Goal: Task Accomplishment & Management: Manage account settings

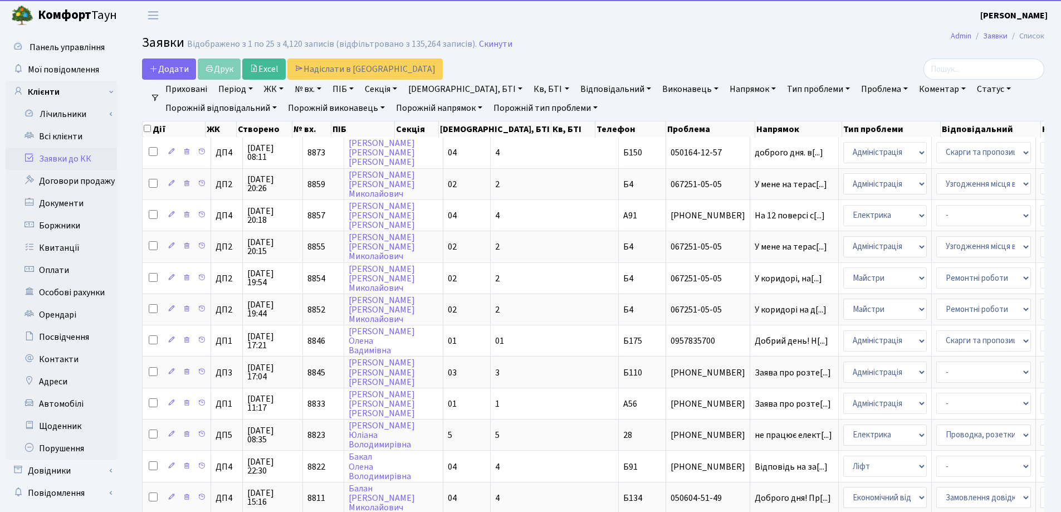
select select "25"
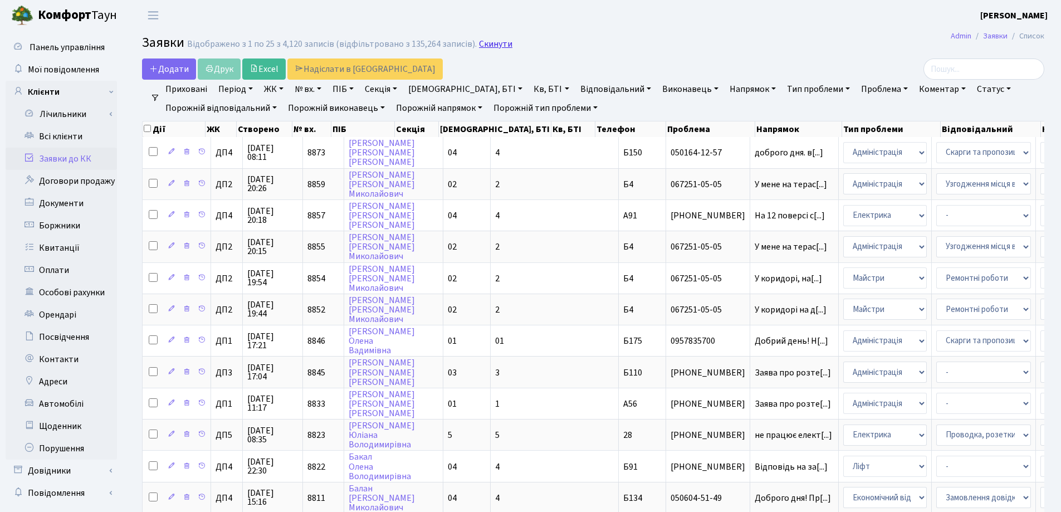
click at [487, 45] on link "Скинути" at bounding box center [495, 44] width 33 height 11
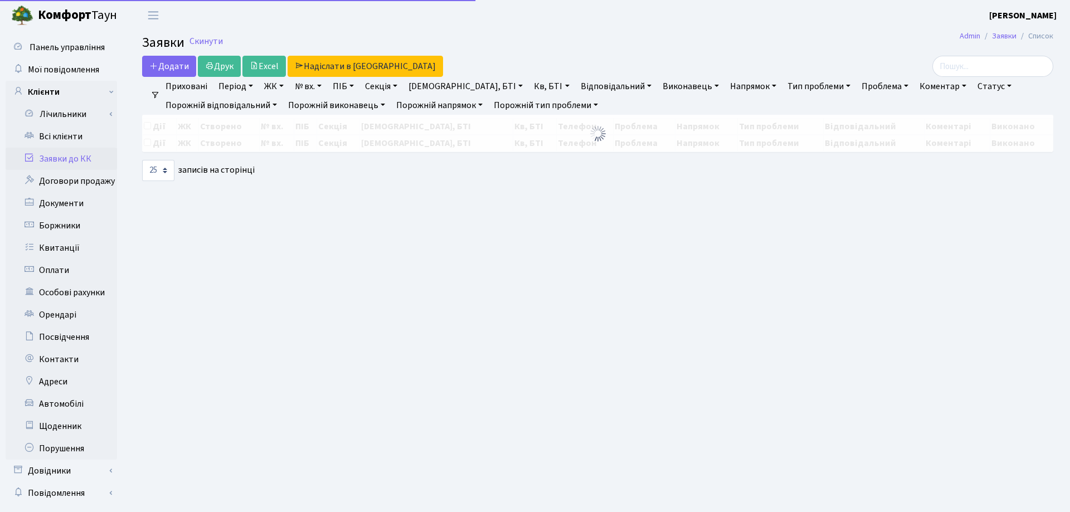
select select "25"
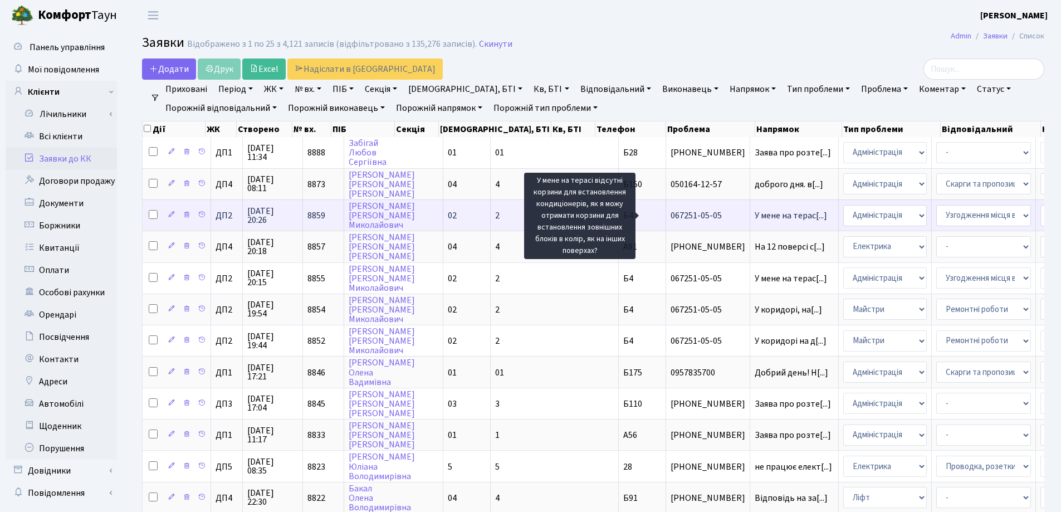
click at [755, 213] on span "У мене на терас[...]" at bounding box center [791, 215] width 72 height 12
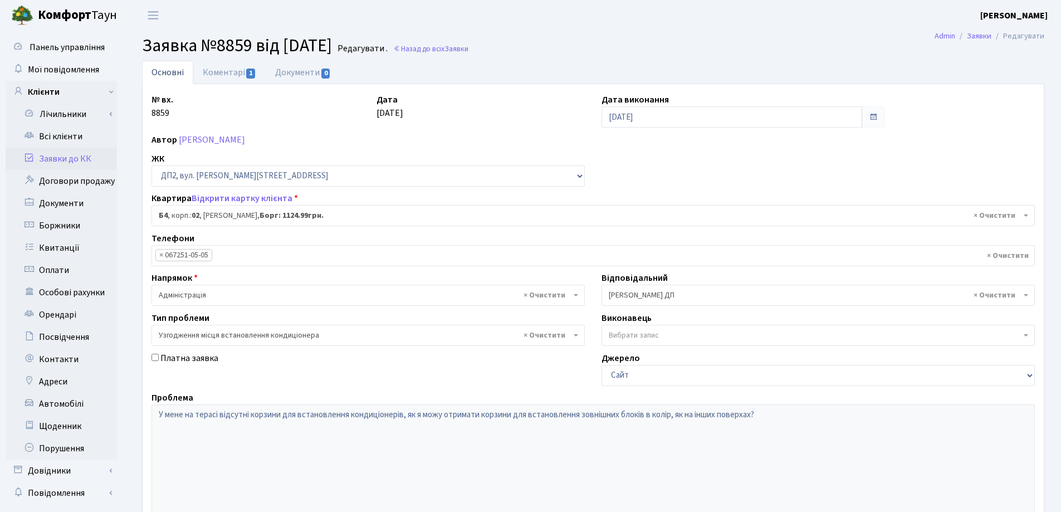
select select "31213"
select select "9"
click at [224, 74] on link "Коментарі 1" at bounding box center [229, 72] width 72 height 23
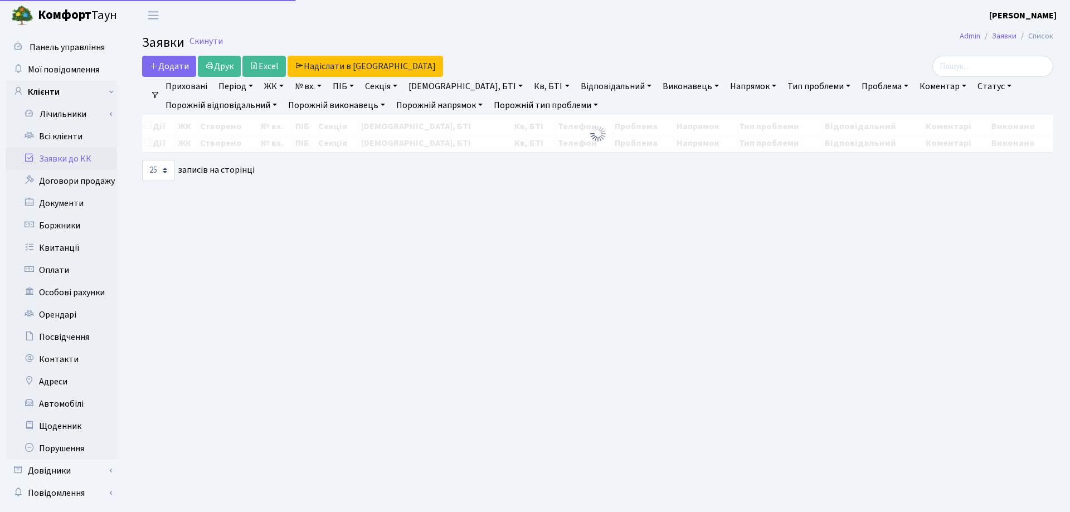
select select "25"
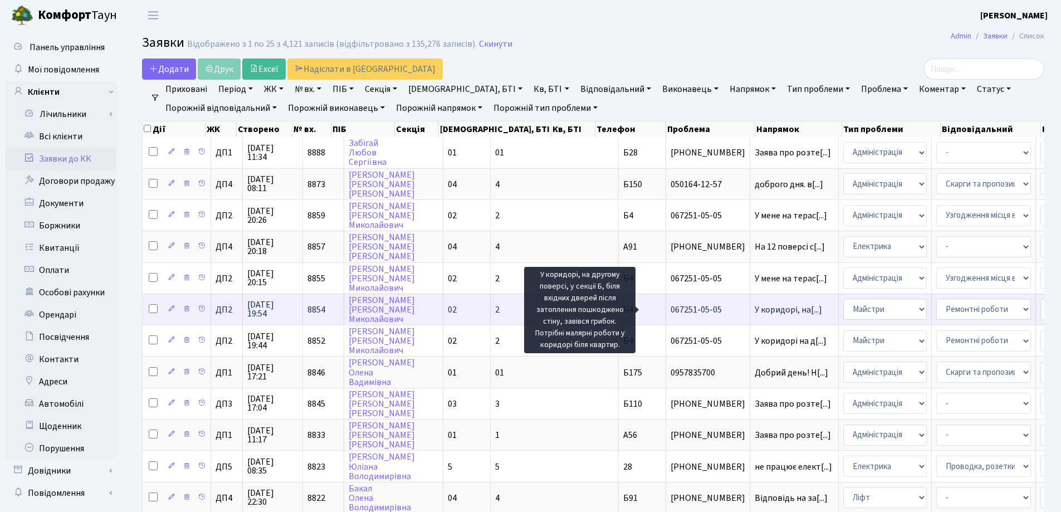
click at [755, 308] on span "У коридорі, на[...]" at bounding box center [788, 310] width 67 height 12
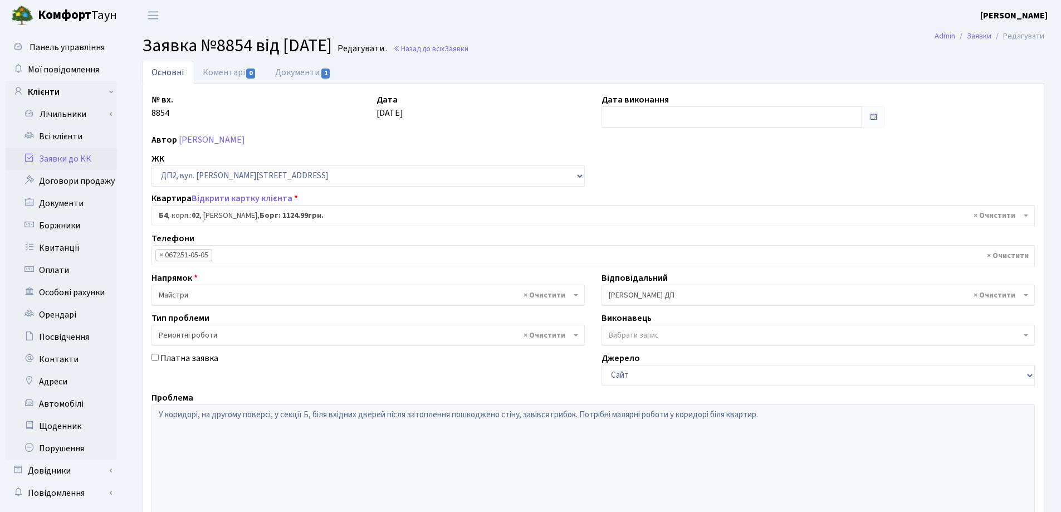
select select "31213"
select select "62"
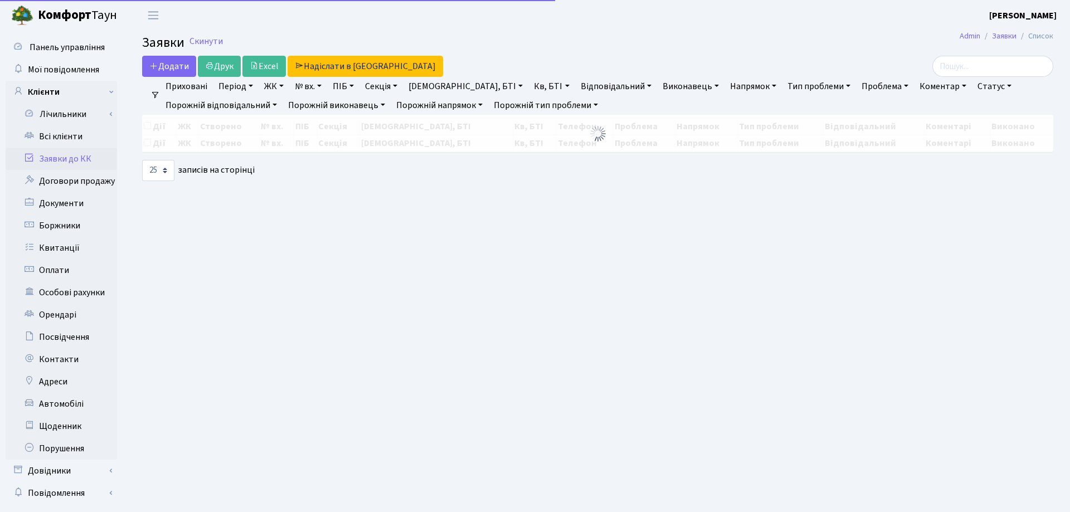
select select "25"
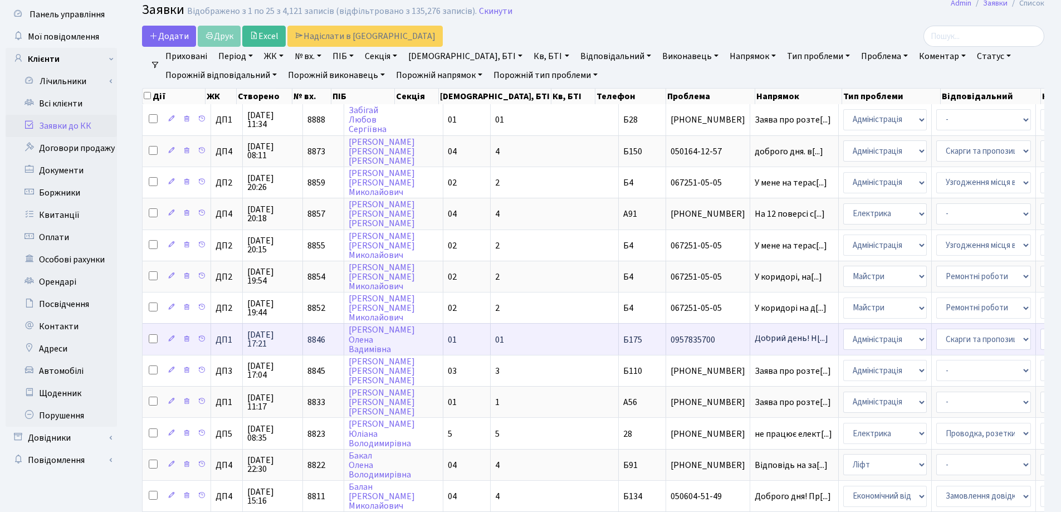
scroll to position [56, 0]
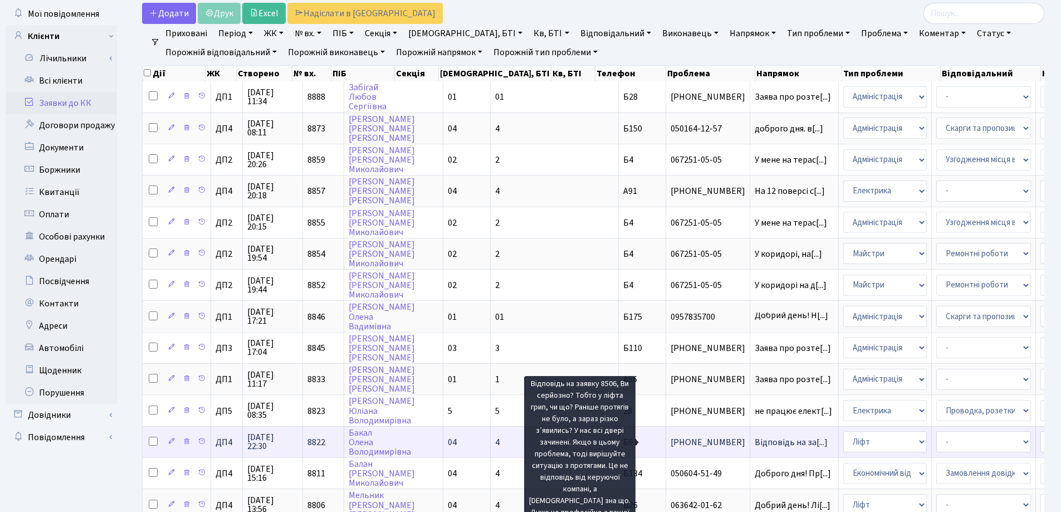
click at [755, 441] on span "Відповідь на за[...]" at bounding box center [791, 442] width 73 height 12
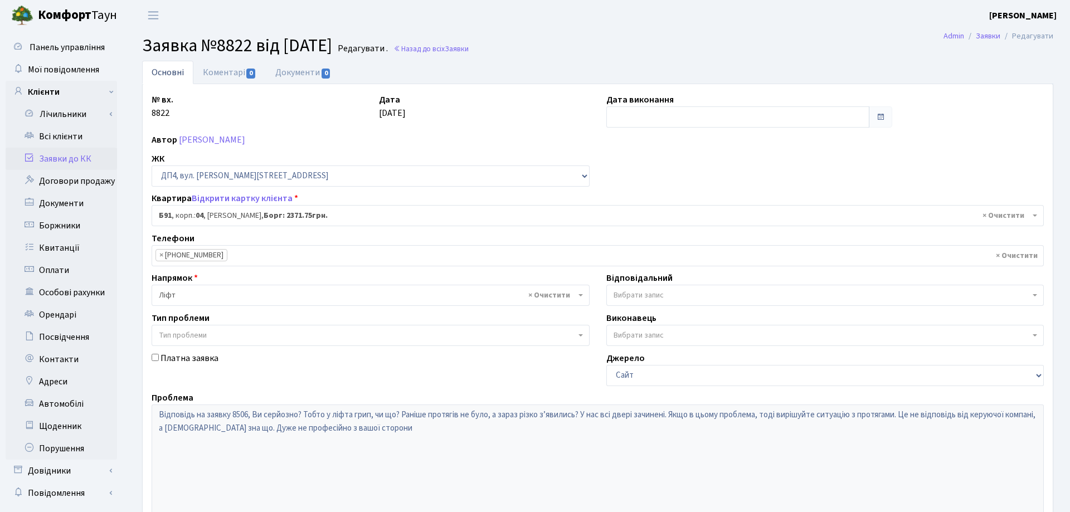
select select "33763"
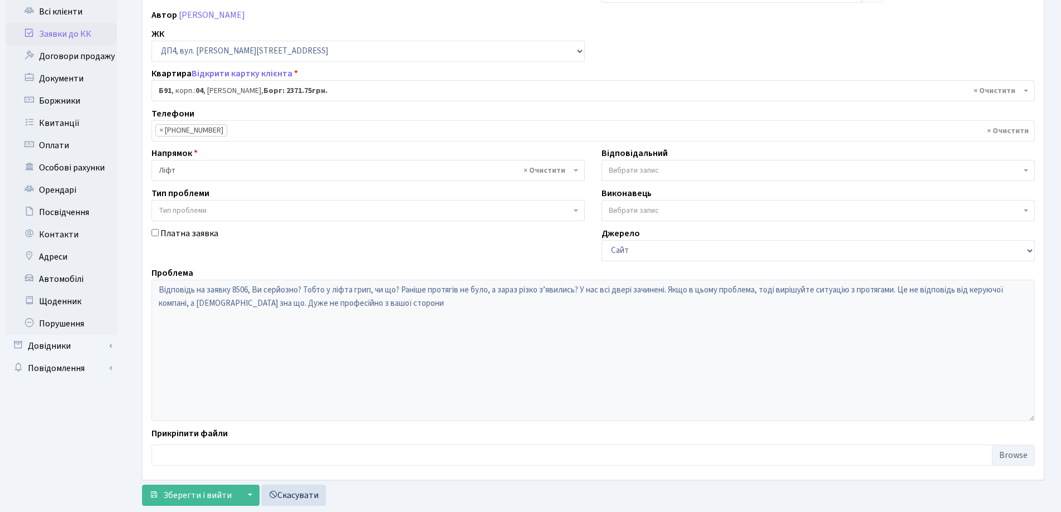
scroll to position [152, 0]
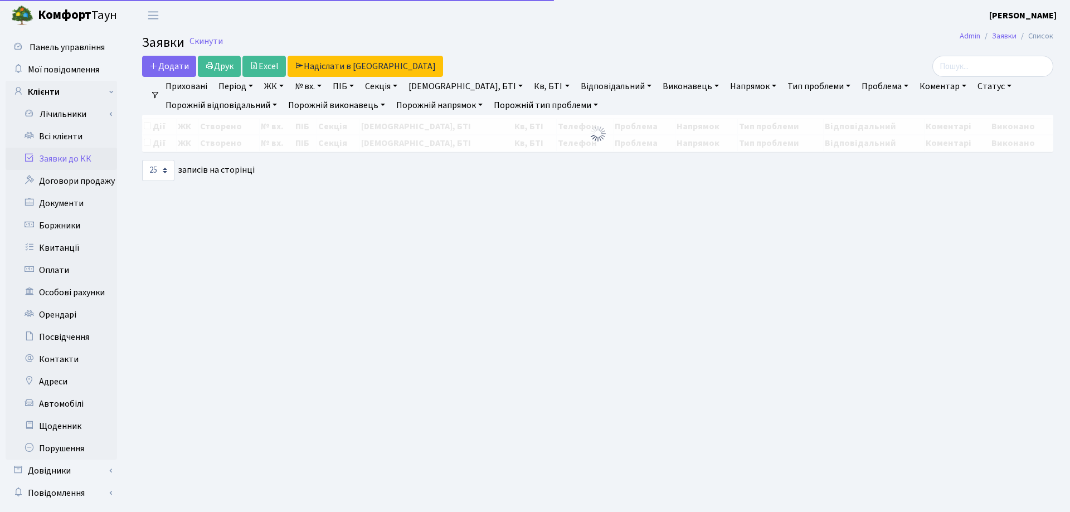
select select "25"
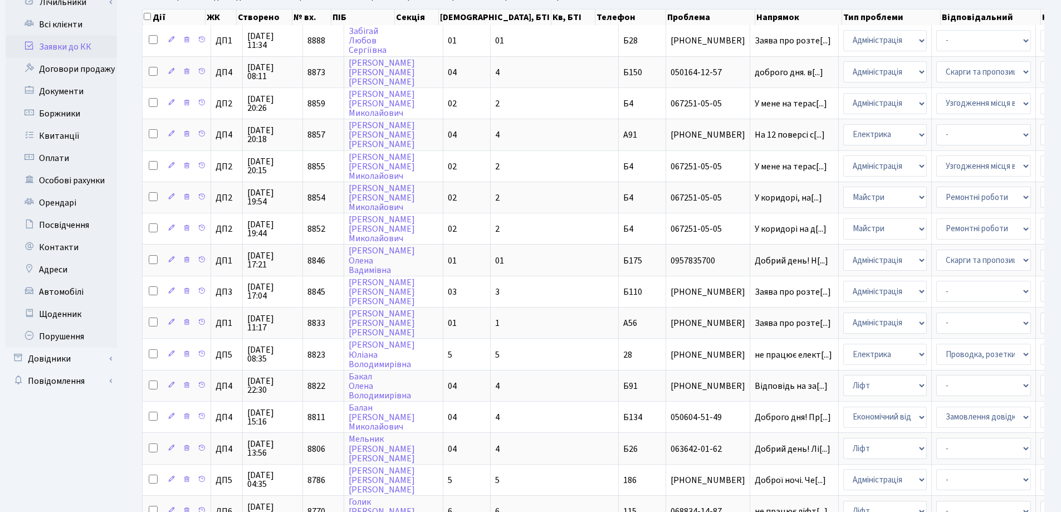
scroll to position [111, 0]
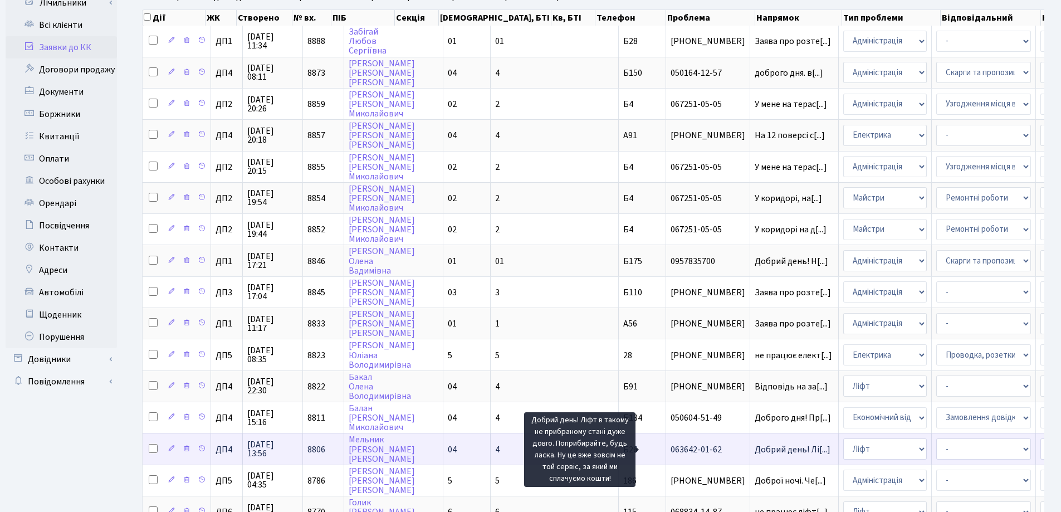
click at [755, 450] on span "Добрий день! Лі[...]" at bounding box center [793, 449] width 76 height 12
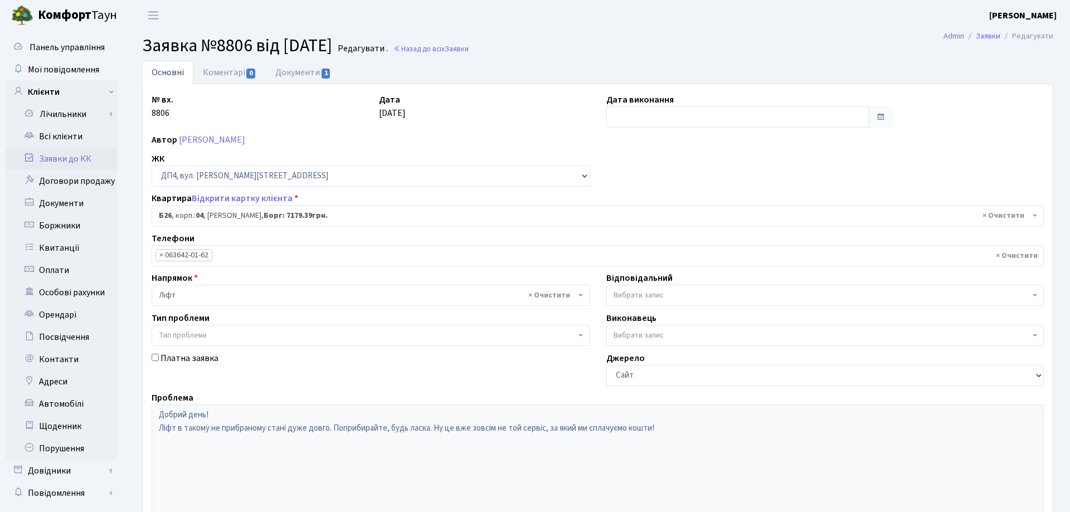
select select "33577"
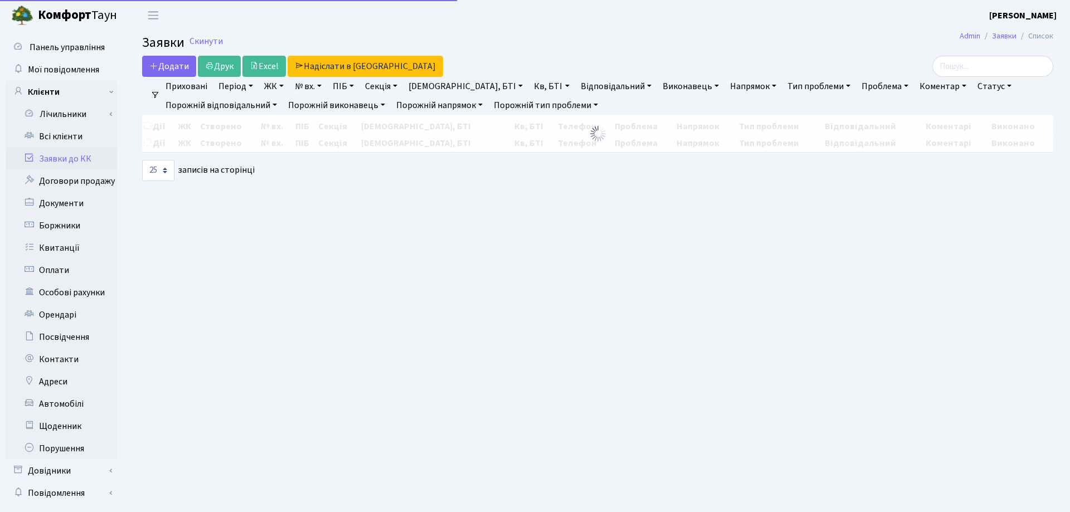
select select "25"
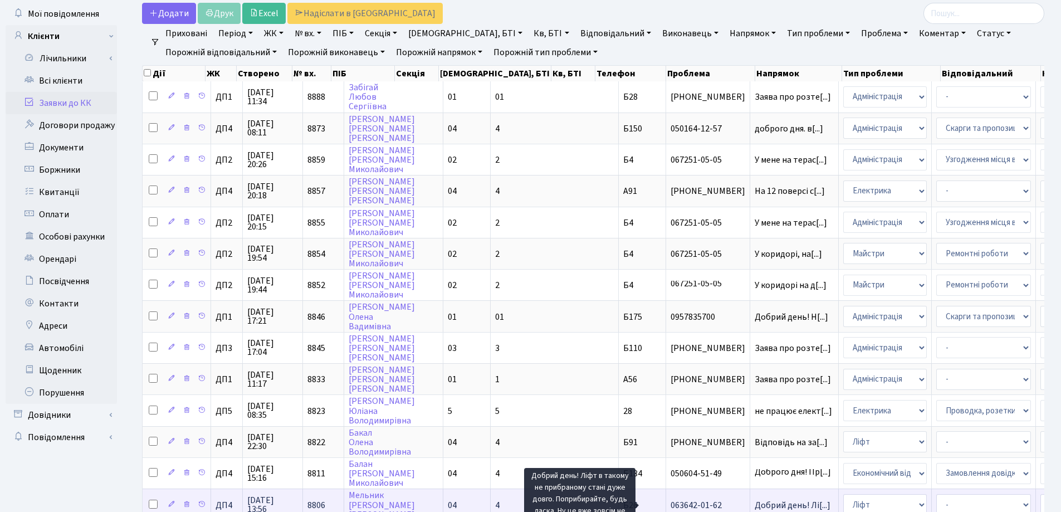
scroll to position [2, 0]
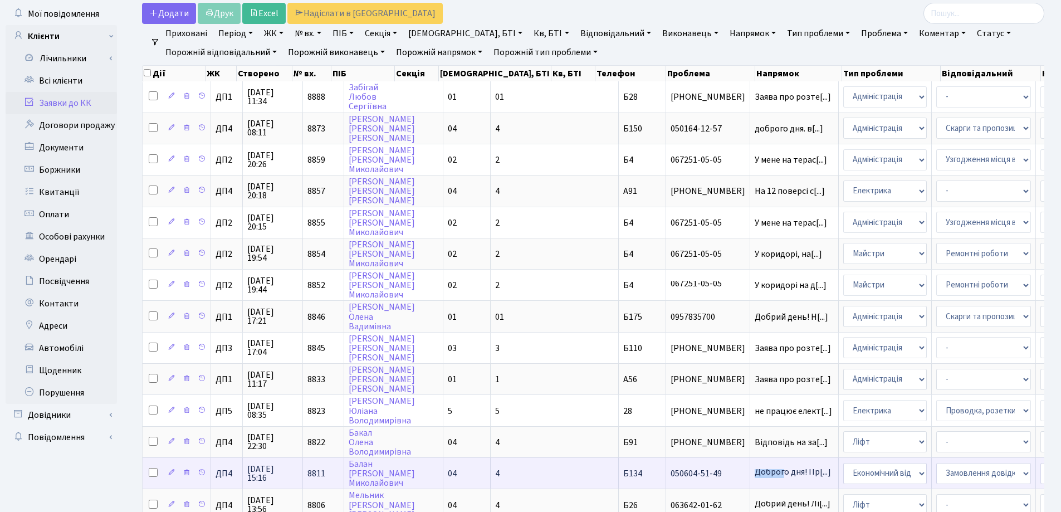
drag, startPoint x: 668, startPoint y: 474, endPoint x: 668, endPoint y: 458, distance: 15.6
click at [750, 458] on td "Доброго дня! Пр[...]" at bounding box center [794, 472] width 89 height 31
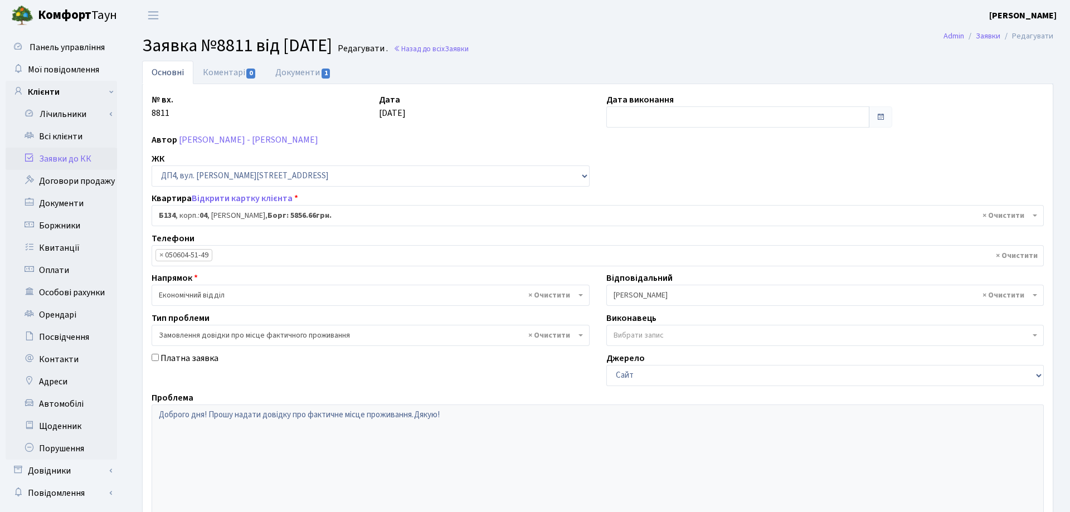
select select "33892"
select select "8"
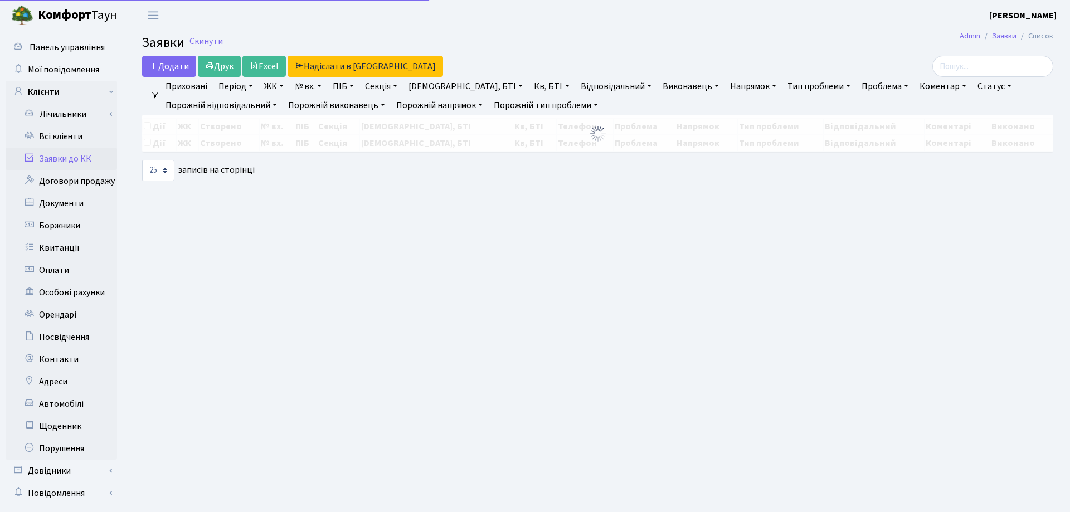
select select "25"
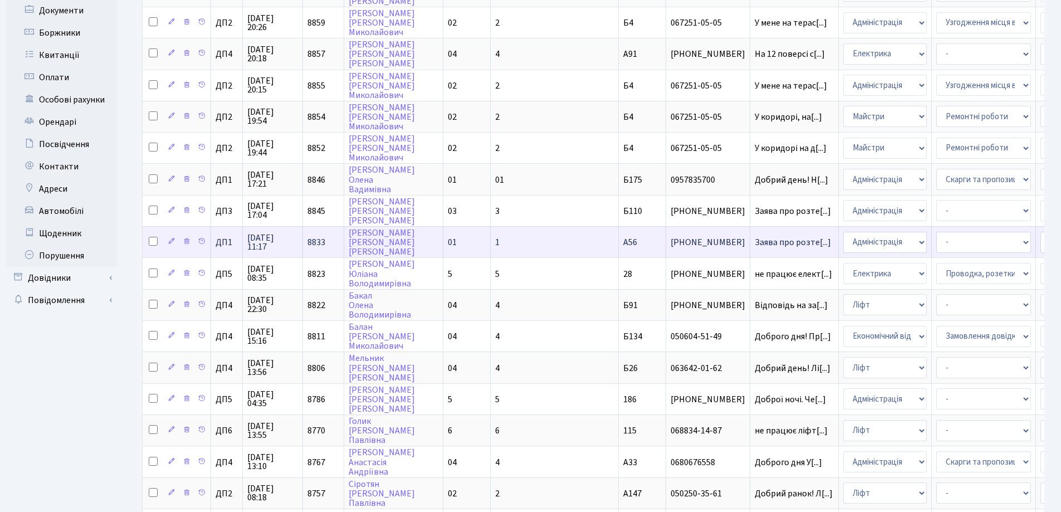
scroll to position [2, 0]
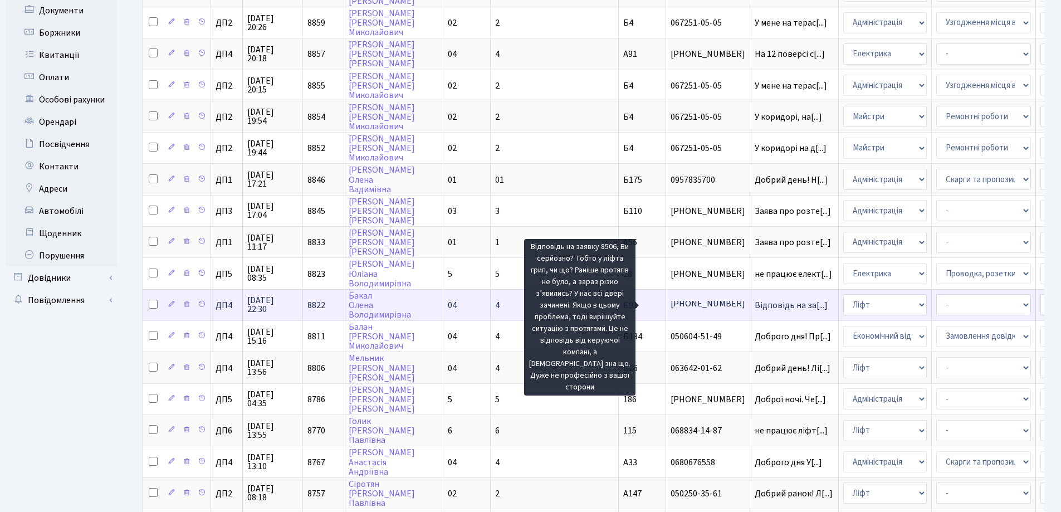
click at [755, 308] on span "Відповідь на за[...]" at bounding box center [791, 305] width 73 height 12
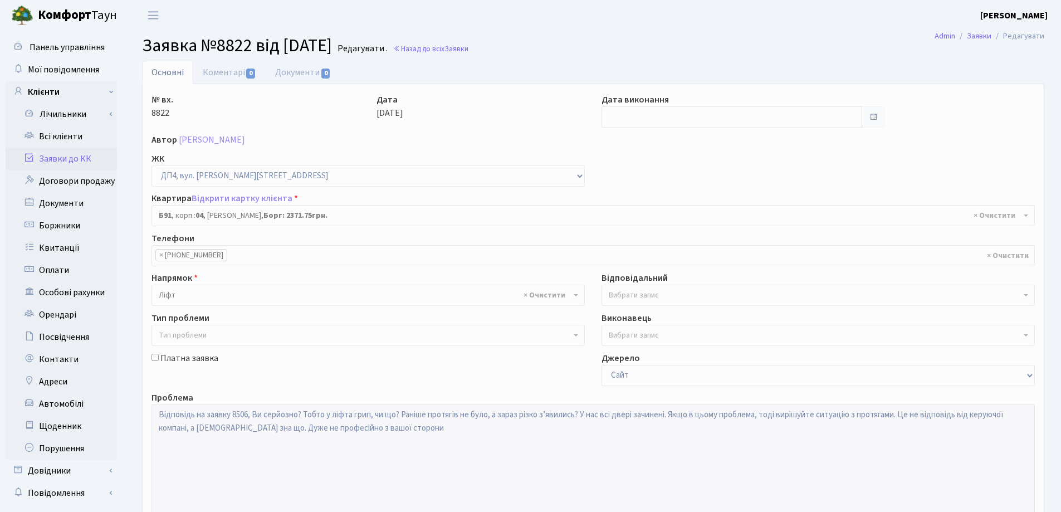
select select "33763"
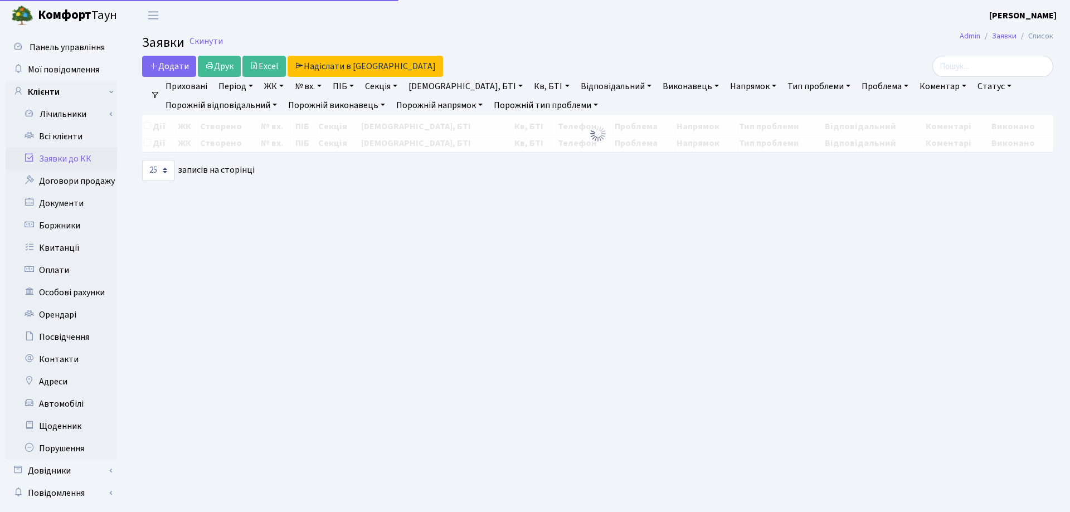
select select "25"
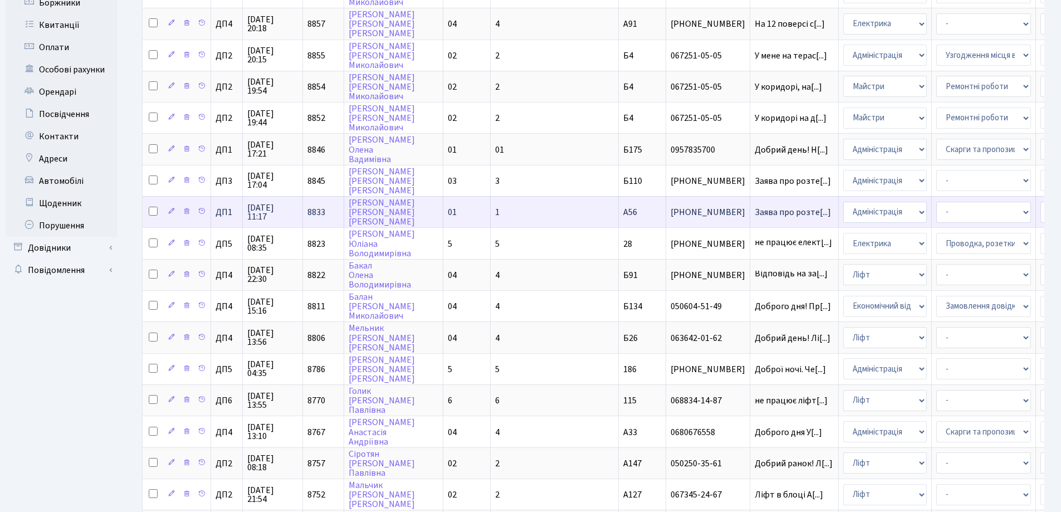
scroll to position [2, 0]
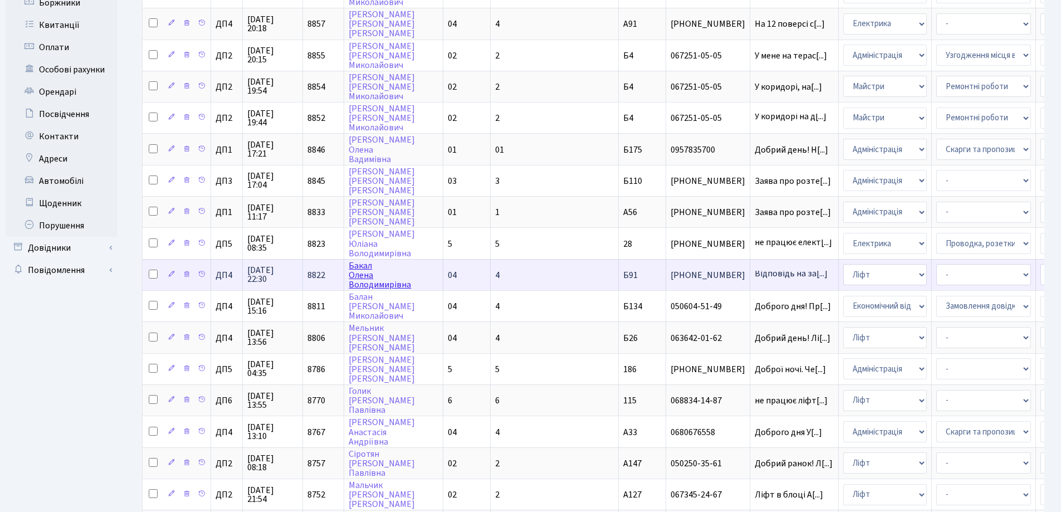
click at [372, 273] on link "Бакал Олена Володимирівна" at bounding box center [380, 275] width 62 height 31
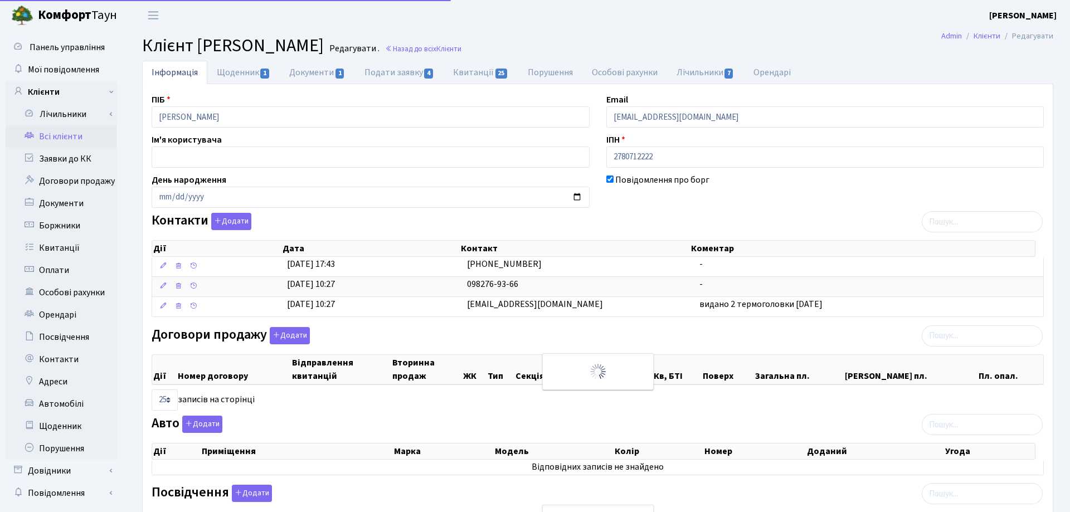
select select "25"
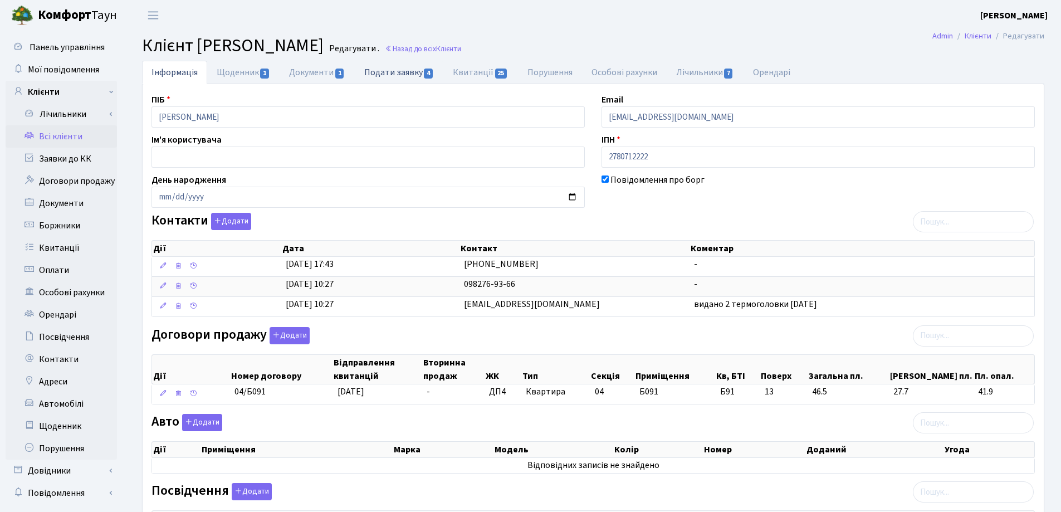
click at [416, 77] on link "Подати заявку 4" at bounding box center [399, 72] width 89 height 23
select select "25"
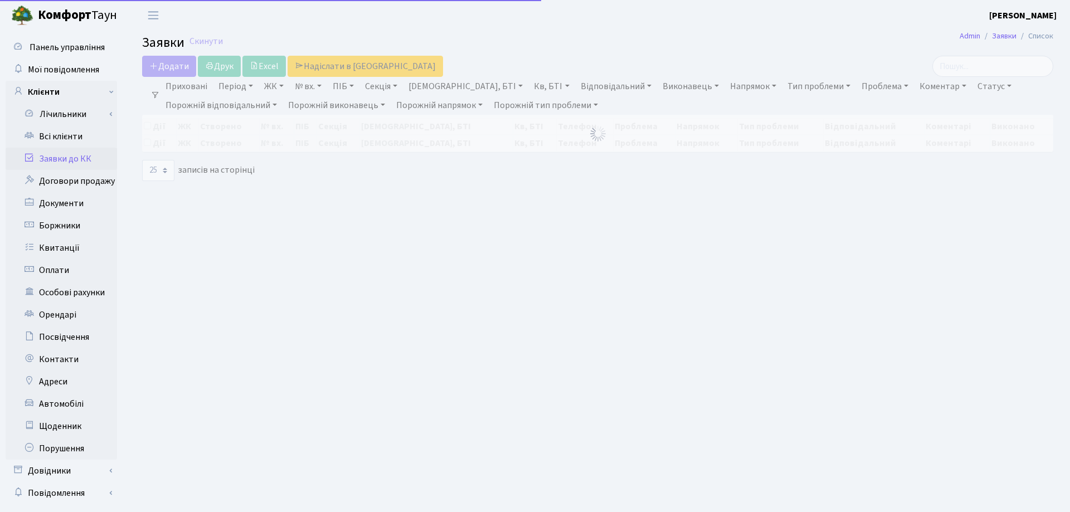
select select "25"
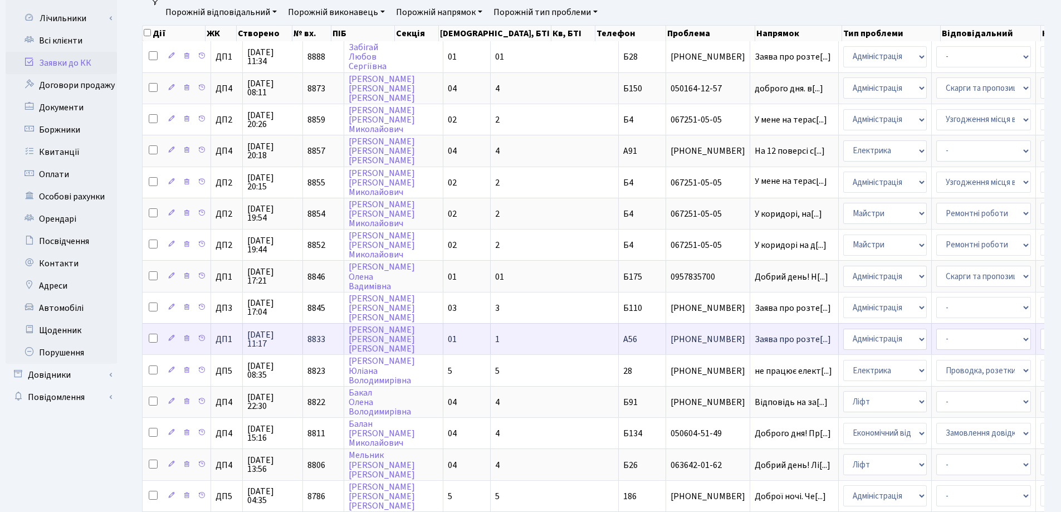
scroll to position [111, 0]
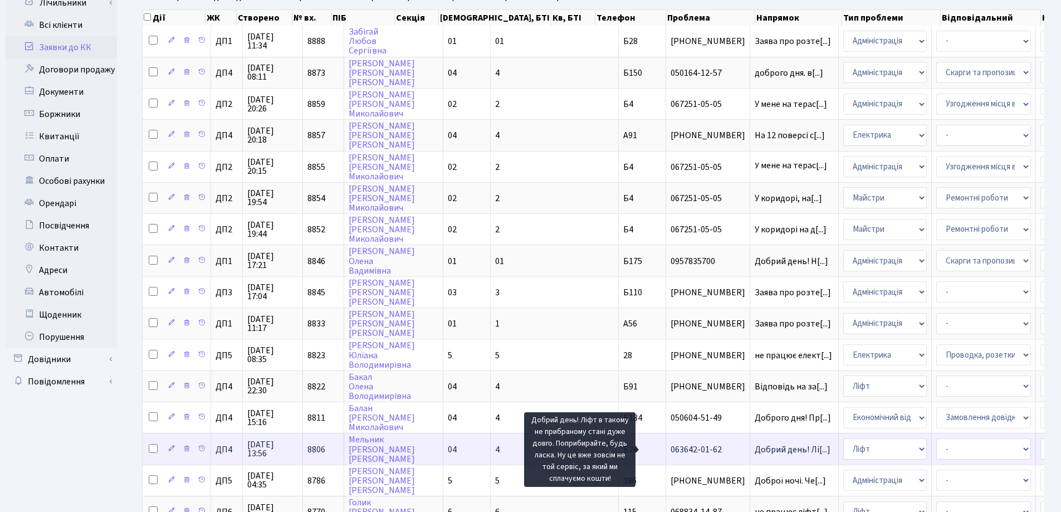
click at [755, 448] on span "Добрий день! Лі[...]" at bounding box center [793, 449] width 76 height 12
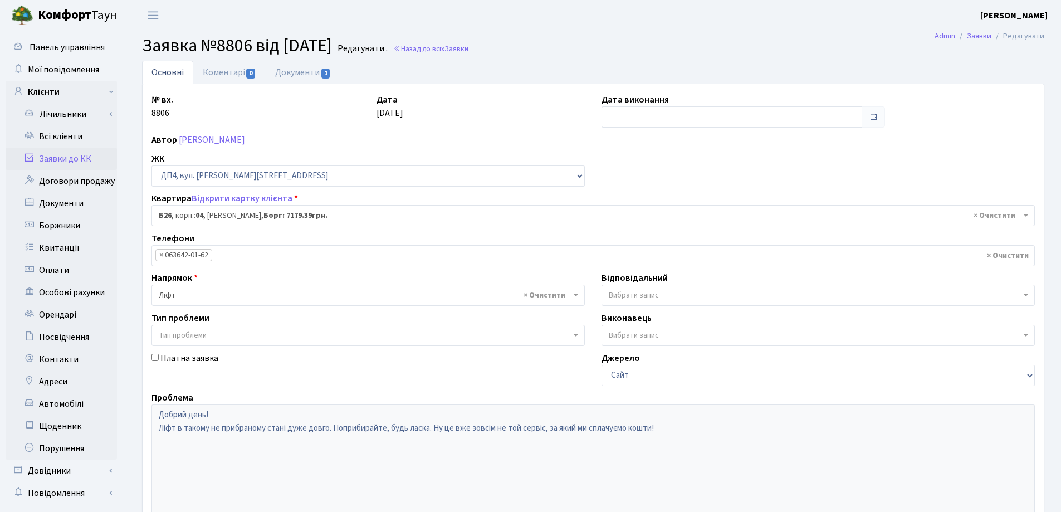
select select "33577"
click at [284, 74] on link "Документи 1" at bounding box center [303, 72] width 75 height 23
select select "25"
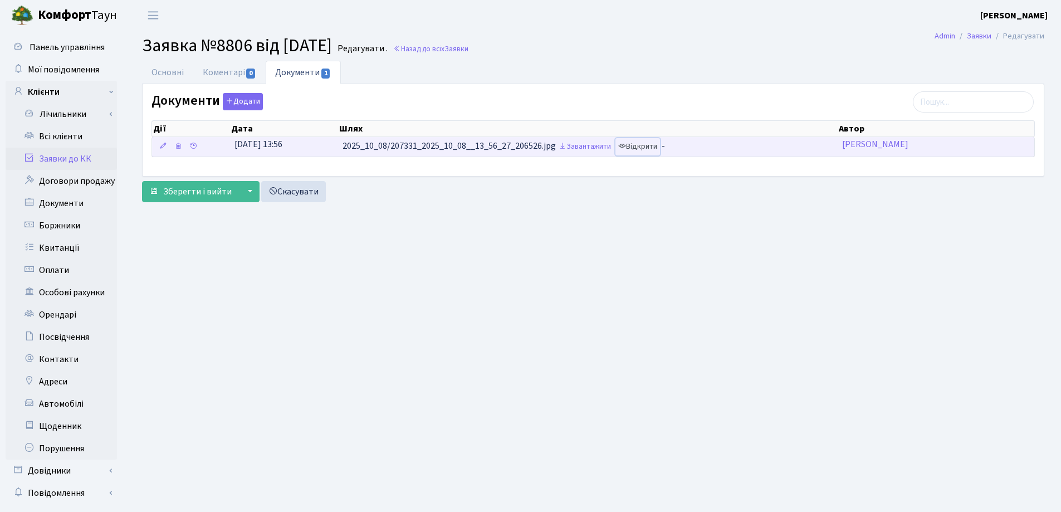
click at [637, 144] on link "Відкрити" at bounding box center [638, 146] width 45 height 17
